Goal: Task Accomplishment & Management: Manage account settings

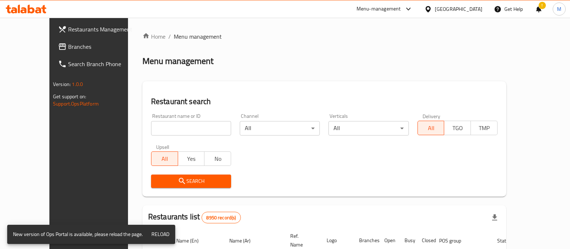
click at [193, 125] on input "search" at bounding box center [191, 128] width 80 height 14
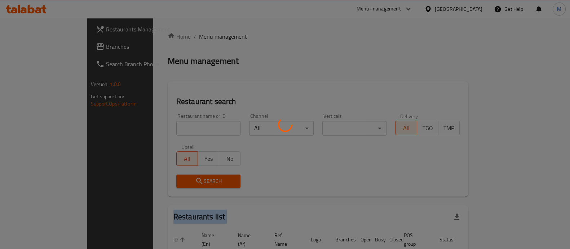
click at [190, 128] on div at bounding box center [285, 124] width 570 height 249
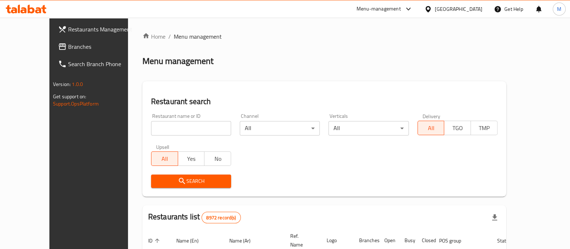
click at [183, 129] on div "Home / Menu management Menu management Restaurant search Restaurant name or ID …" at bounding box center [324, 245] width 364 height 426
click at [183, 129] on input "search" at bounding box center [191, 128] width 80 height 14
paste input "saadedsin"
click button "Search" at bounding box center [191, 180] width 80 height 13
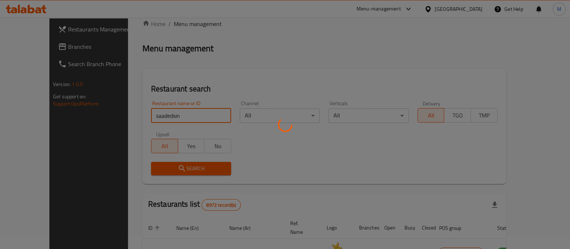
scroll to position [46, 0]
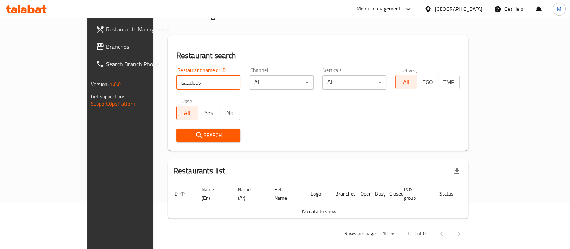
click button "Search" at bounding box center [208, 134] width 65 height 13
type input "saade"
click button "Search" at bounding box center [208, 134] width 65 height 13
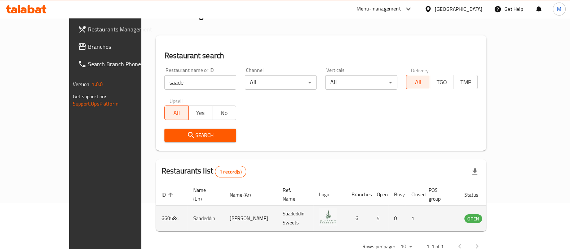
click at [522, 205] on td "enhanced table" at bounding box center [509, 218] width 25 height 26
click at [511, 214] on icon "enhanced table" at bounding box center [506, 218] width 9 height 9
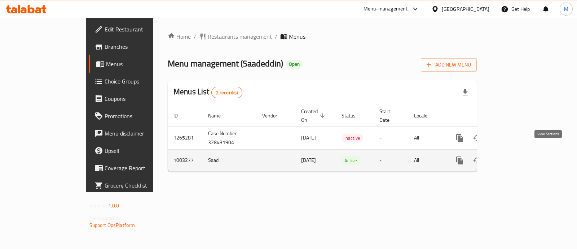
click at [516, 156] on icon "enhanced table" at bounding box center [512, 160] width 9 height 9
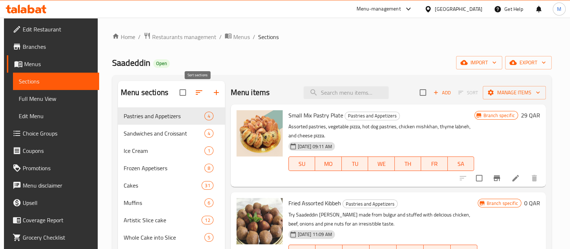
click at [198, 94] on icon "button" at bounding box center [199, 92] width 9 height 9
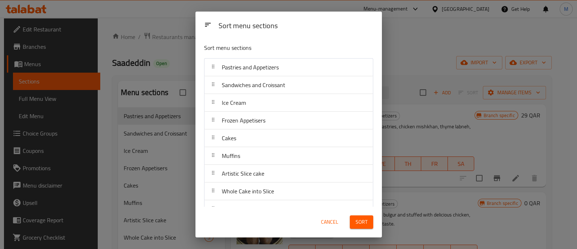
click at [150, 56] on div "Sort menu sections Sort menu sections Pastries and Appetizers Sandwiches and Cr…" at bounding box center [288, 124] width 577 height 249
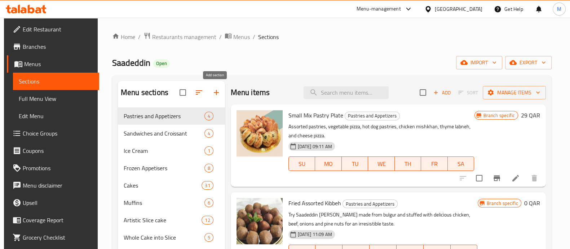
click at [210, 91] on button "button" at bounding box center [216, 92] width 17 height 17
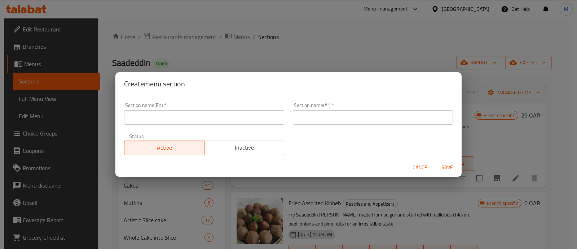
click at [178, 119] on input "text" at bounding box center [204, 117] width 160 height 14
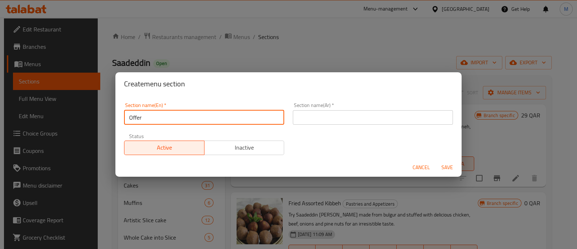
type input "Offer"
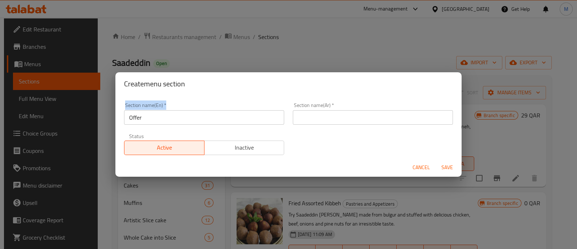
drag, startPoint x: 153, startPoint y: 109, endPoint x: 121, endPoint y: 110, distance: 31.8
click at [121, 110] on div "Section name(En)   * Offer Section name(En) *" at bounding box center [204, 113] width 169 height 31
drag, startPoint x: 139, startPoint y: 126, endPoint x: 137, endPoint y: 122, distance: 4.8
click at [139, 125] on div "Section name(En)   * Offer Section name(En) *" at bounding box center [204, 113] width 169 height 31
click at [137, 122] on input "Offer" at bounding box center [204, 117] width 160 height 14
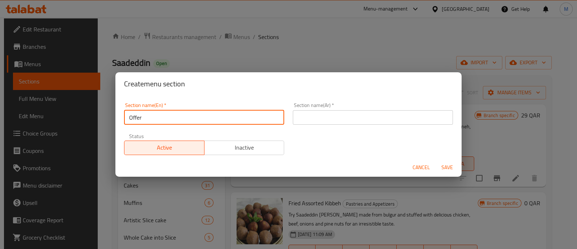
click at [137, 122] on input "Offer" at bounding box center [204, 117] width 160 height 14
click at [311, 111] on input "text" at bounding box center [373, 117] width 160 height 14
paste input "يعرض"
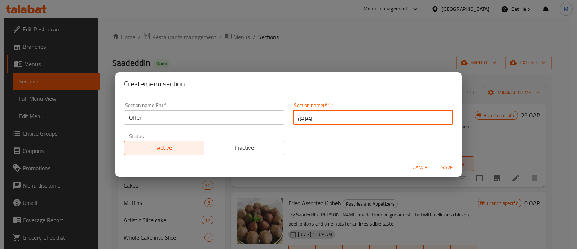
click at [307, 116] on input "يعرض" at bounding box center [373, 117] width 160 height 14
type input "عرض"
click at [453, 168] on span "Save" at bounding box center [447, 167] width 17 height 9
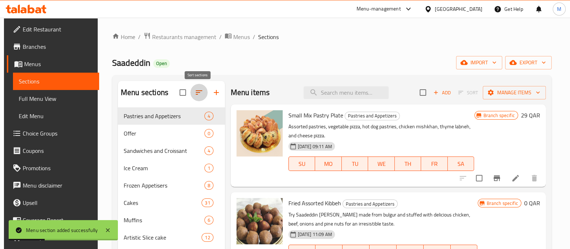
click at [196, 95] on icon "button" at bounding box center [199, 92] width 9 height 9
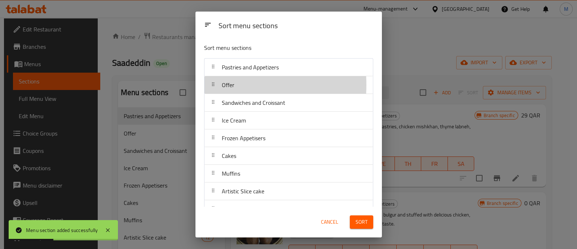
drag, startPoint x: 220, startPoint y: 84, endPoint x: 228, endPoint y: 57, distance: 28.2
click at [228, 57] on div "Sort menu sections Pastries and Appetizers Offer Sandwiches and Croissant Ice C…" at bounding box center [289, 122] width 186 height 169
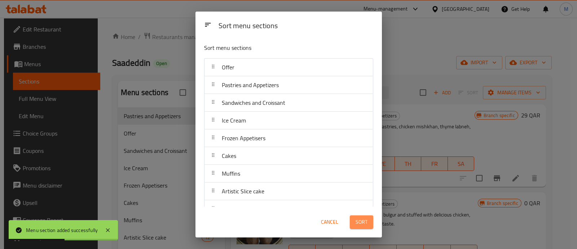
click at [367, 221] on span "Sort" at bounding box center [362, 221] width 12 height 9
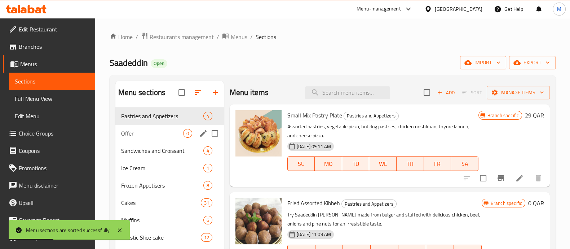
click at [182, 130] on span "Offer" at bounding box center [152, 133] width 62 height 9
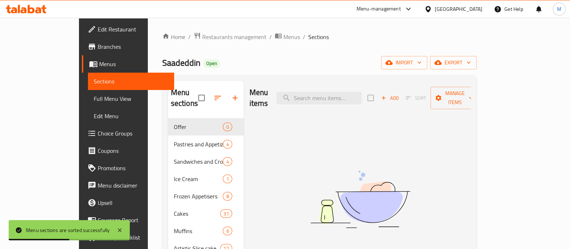
click at [479, 99] on div "Add Sort Manage items" at bounding box center [423, 98] width 111 height 22
click at [479, 97] on button "Manage items" at bounding box center [455, 98] width 48 height 22
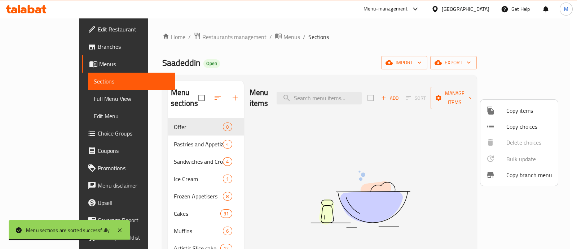
click at [527, 114] on span "Copy items" at bounding box center [529, 110] width 46 height 9
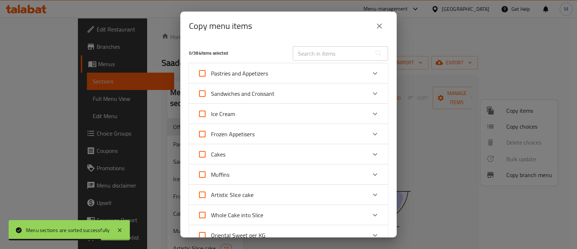
click at [322, 57] on input "text" at bounding box center [332, 53] width 79 height 14
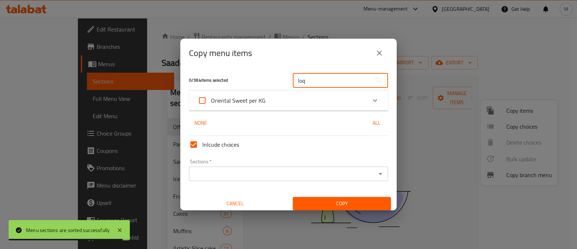
type input "loq"
click at [318, 107] on div "Oriental Sweet per KG" at bounding box center [282, 100] width 169 height 17
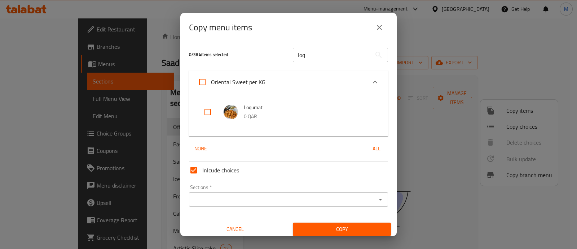
click at [207, 108] on input "checkbox" at bounding box center [207, 111] width 17 height 17
checkbox input "true"
click at [376, 30] on icon "close" at bounding box center [379, 27] width 9 height 9
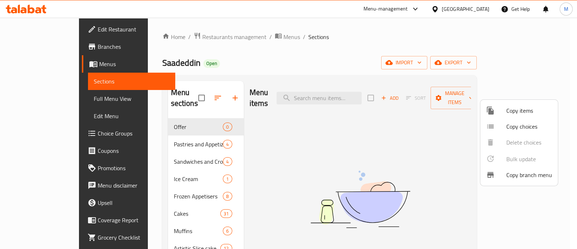
click at [409, 126] on div at bounding box center [288, 124] width 577 height 249
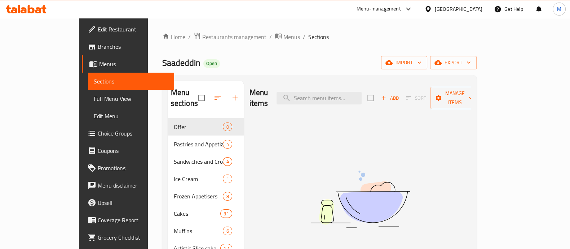
click at [400, 96] on span "Add" at bounding box center [389, 98] width 19 height 8
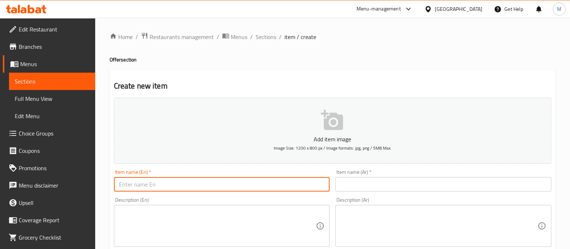
click at [213, 186] on input "text" at bounding box center [222, 184] width 216 height 14
paste input "Loqumat"
type input "Loqumat"
click at [372, 176] on div "Item name (Ar)   * Item name (Ar) *" at bounding box center [443, 180] width 216 height 22
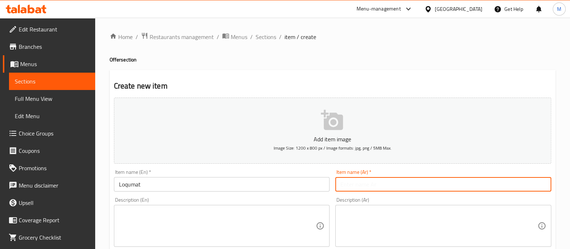
drag, startPoint x: 372, startPoint y: 179, endPoint x: 348, endPoint y: 187, distance: 25.1
click at [372, 179] on input "text" at bounding box center [443, 184] width 216 height 14
paste input "لقمات"
type input "لقمات"
click at [274, 198] on div "Description (En) Description (En)" at bounding box center [222, 221] width 216 height 49
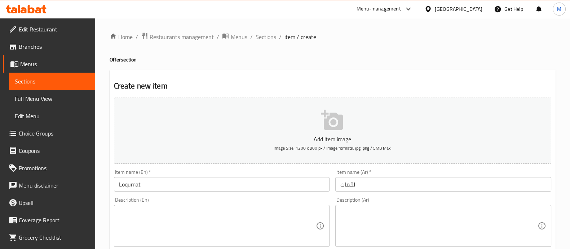
click at [256, 226] on textarea at bounding box center [217, 225] width 197 height 34
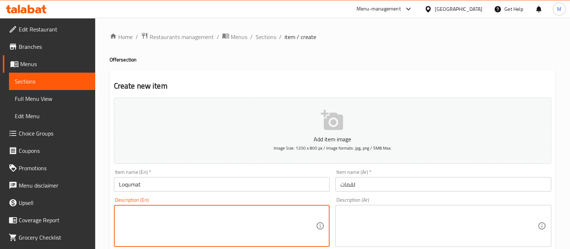
paste textarea "Wonderful taste of Saadeddin floats fried in the finest types of corn oil and m…"
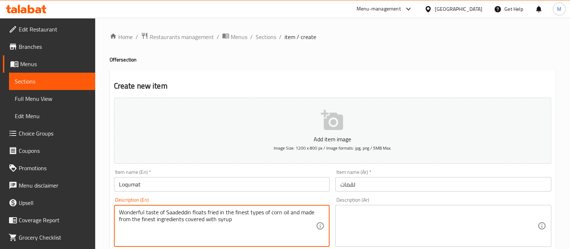
type textarea "Wonderful taste of Saadeddin floats fried in the finest types of corn oil and m…"
click at [379, 215] on textarea at bounding box center [439, 225] width 197 height 34
paste textarea "طعم رائع لعوامات سعد الدين المقلية في أجود أنواع زيت الذرة والمصنوعة من أجود ال…"
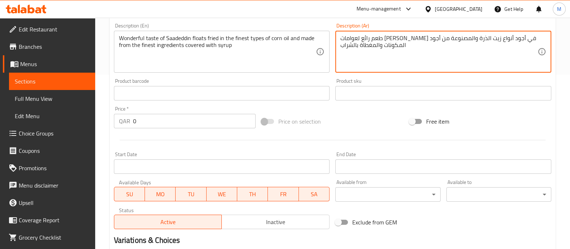
scroll to position [135, 0]
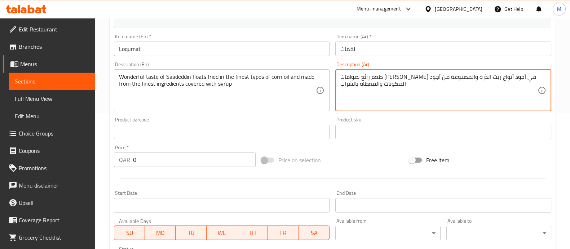
type textarea "طعم رائع لعوامات سعد الدين المقلية في أجود أنواع زيت الذرة والمصنوعة من أجود ال…"
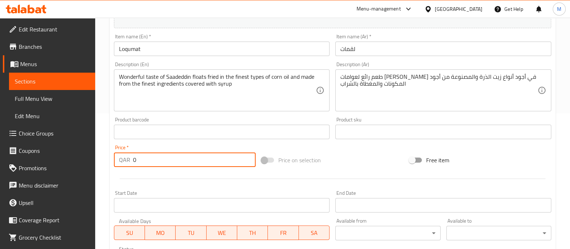
drag, startPoint x: 141, startPoint y: 154, endPoint x: 128, endPoint y: 146, distance: 15.2
click at [128, 146] on div "Price   * QAR 0 Price *" at bounding box center [185, 156] width 142 height 22
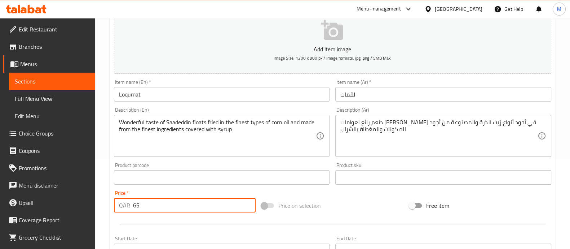
type input "65"
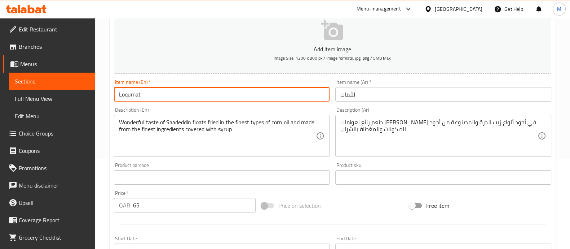
click at [186, 96] on input "Loqumat" at bounding box center [222, 94] width 216 height 14
click at [155, 95] on input "Loqumat and get free 500g" at bounding box center [222, 94] width 216 height 14
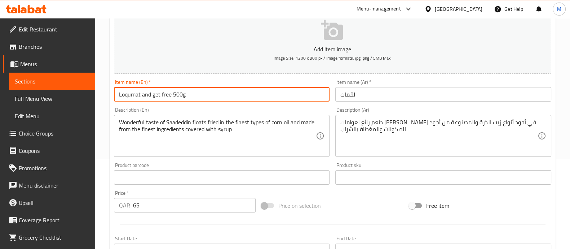
type input "Loqumat and get free 500g"
click at [344, 93] on input "لقمات" at bounding box center [443, 94] width 216 height 14
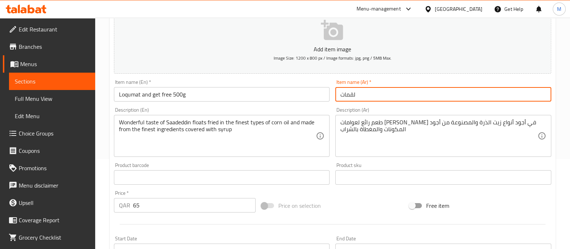
click at [344, 93] on input "لقمات" at bounding box center [443, 94] width 216 height 14
paste input "مات واحصل على 500 جرام مجانًا"
type input "لقيمات واحصل على 500 جرام مجانًا"
click at [253, 39] on button "Add item image Image Size: 1200 x 800 px / Image formats: jpg, png / 5MB Max." at bounding box center [333, 41] width 438 height 66
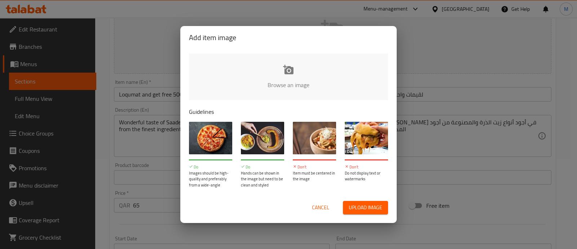
click at [124, 134] on div "Add item image Browse an image Guidelines Do Images should be high-quality and …" at bounding box center [288, 124] width 577 height 249
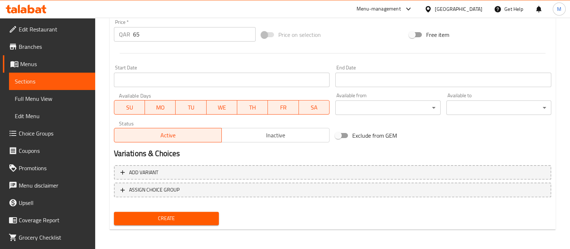
click at [146, 211] on button "Create" at bounding box center [166, 217] width 105 height 13
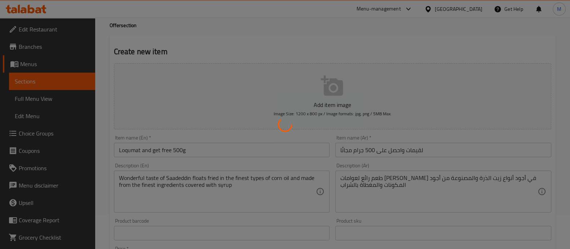
scroll to position [0, 0]
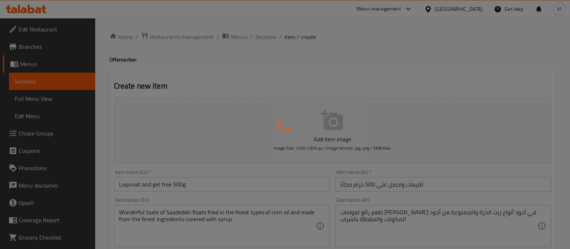
type input "0"
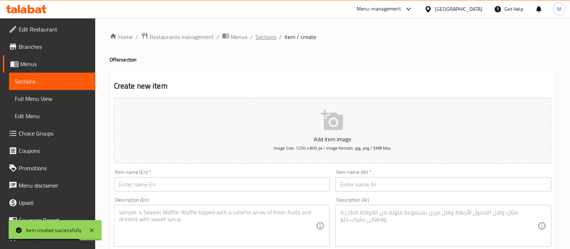
click at [256, 39] on span "Sections" at bounding box center [266, 36] width 21 height 9
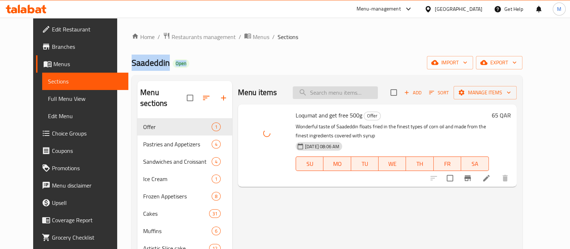
drag, startPoint x: 285, startPoint y: 40, endPoint x: 311, endPoint y: 91, distance: 57.3
click at [511, 114] on h6 "65 QAR" at bounding box center [501, 115] width 19 height 10
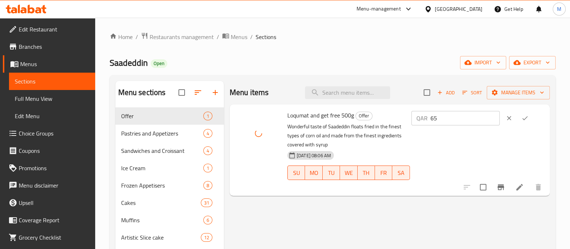
click at [484, 117] on input "65" at bounding box center [465, 118] width 69 height 14
type input "6"
type input "85"
click at [529, 114] on icon "ok" at bounding box center [525, 117] width 7 height 7
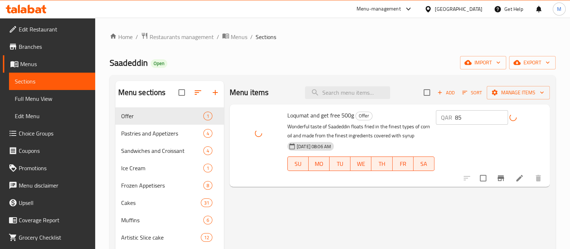
drag, startPoint x: 418, startPoint y: 197, endPoint x: 414, endPoint y: 196, distance: 4.0
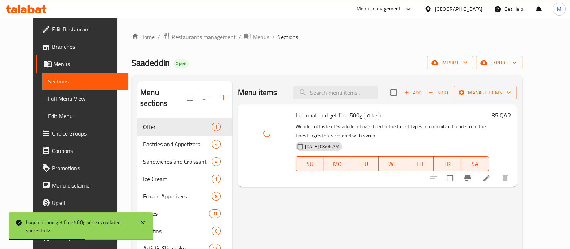
drag, startPoint x: 296, startPoint y: 80, endPoint x: 286, endPoint y: 61, distance: 20.8
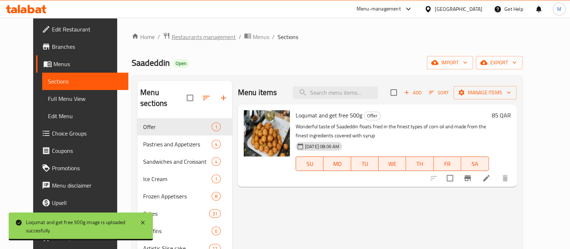
click at [192, 33] on span "Restaurants management" at bounding box center [204, 36] width 64 height 9
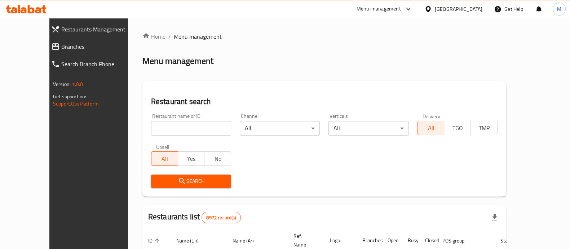
click at [177, 133] on input "search" at bounding box center [191, 128] width 80 height 14
type input "l"
paste input "يعرض"
type input "ي"
click button "Search" at bounding box center [191, 180] width 80 height 13
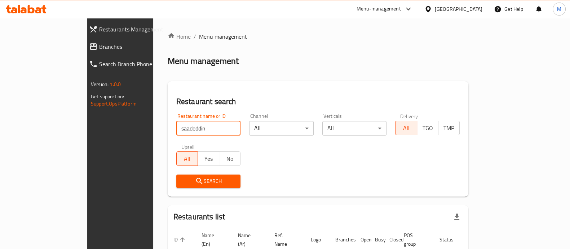
type input "saadeddin"
click button "Search" at bounding box center [208, 180] width 65 height 13
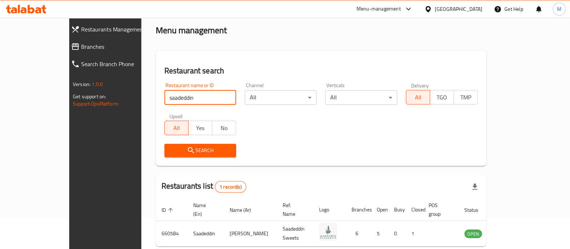
scroll to position [59, 0]
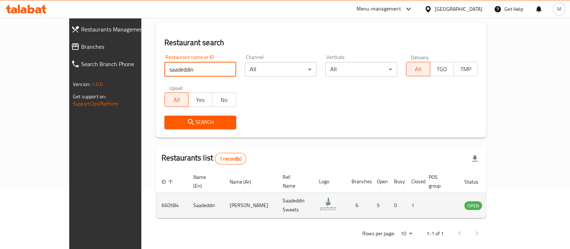
click at [511, 202] on icon "enhanced table" at bounding box center [507, 205] width 8 height 6
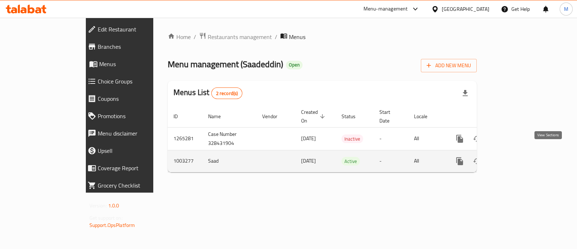
click at [516, 157] on icon "enhanced table" at bounding box center [512, 161] width 9 height 9
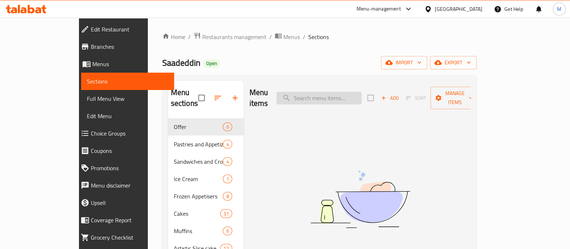
click at [355, 92] on input "search" at bounding box center [319, 98] width 85 height 13
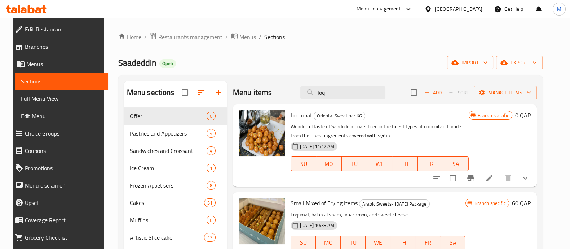
type input "loq"
click at [494, 175] on icon at bounding box center [489, 178] width 9 height 9
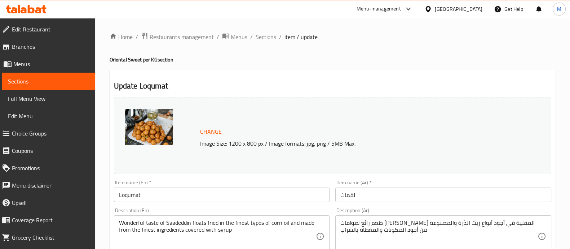
scroll to position [90, 0]
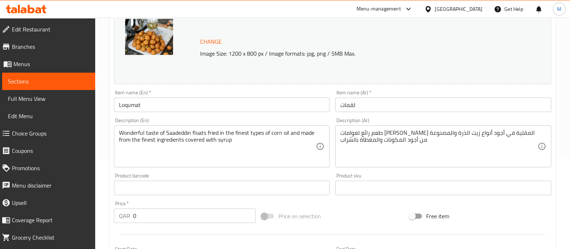
click at [179, 113] on div "Item name (En)   * Loqumat Item name (En) *" at bounding box center [222, 101] width 222 height 28
click at [180, 104] on input "Loqumat" at bounding box center [222, 104] width 216 height 14
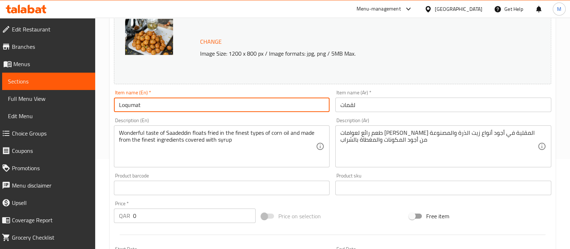
click at [180, 104] on input "Loqumat" at bounding box center [222, 104] width 216 height 14
click at [362, 118] on div "Description (Ar) طعم رائع لعوامات سعد الدين المقلية في أجود أنواع زيت الذرة وال…" at bounding box center [443, 142] width 216 height 49
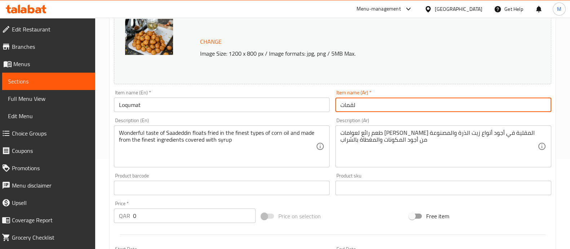
click at [363, 104] on input "لقمات" at bounding box center [443, 104] width 216 height 14
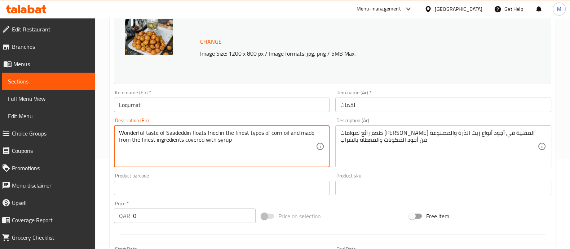
click at [170, 137] on textarea "Wonderful taste of Saadeddin floats fried in the finest types of corn oil and m…" at bounding box center [217, 146] width 197 height 34
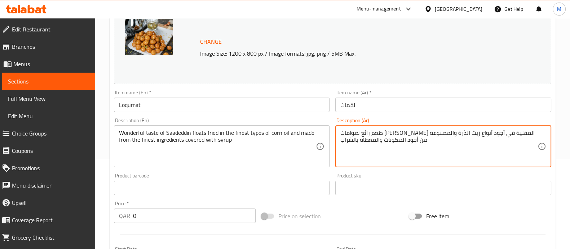
drag, startPoint x: 351, startPoint y: 130, endPoint x: 352, endPoint y: 136, distance: 6.7
click at [352, 136] on textarea "طعم رائع لعوامات سعد الدين المقلية في أجود أنواع زيت الذرة والمصنوعة من أجود ال…" at bounding box center [439, 146] width 197 height 34
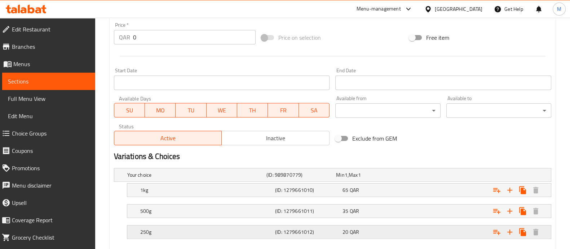
scroll to position [271, 0]
